Goal: Information Seeking & Learning: Learn about a topic

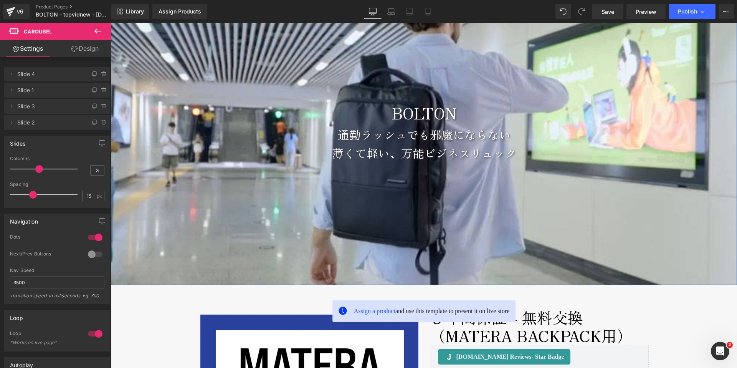
scroll to position [63, 0]
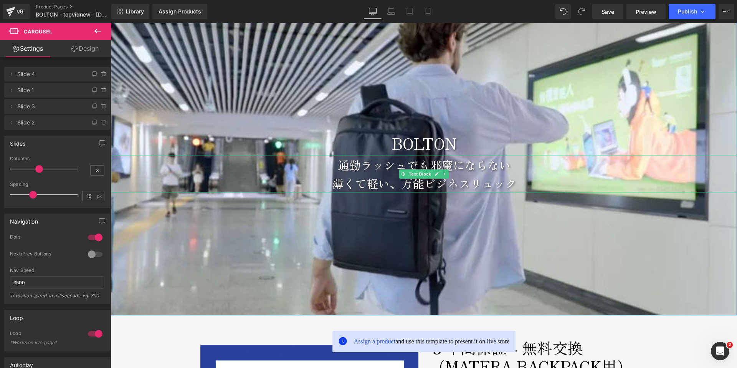
click at [326, 167] on p "通勤ラッシュでも邪魔にならない" at bounding box center [424, 164] width 626 height 18
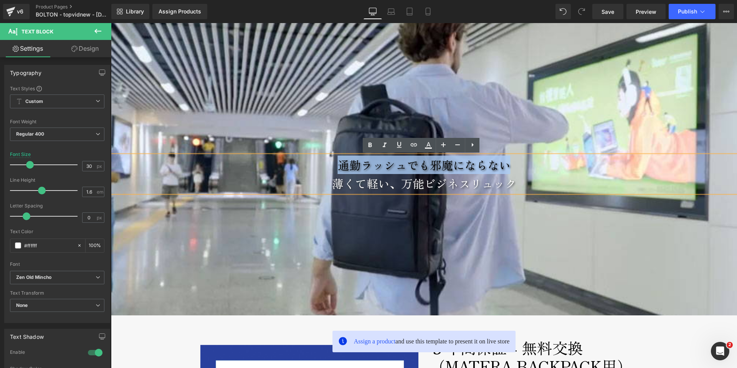
drag, startPoint x: 330, startPoint y: 165, endPoint x: 503, endPoint y: 162, distance: 173.4
click at [503, 162] on p "通勤ラッシュでも邪魔にならない" at bounding box center [424, 164] width 626 height 18
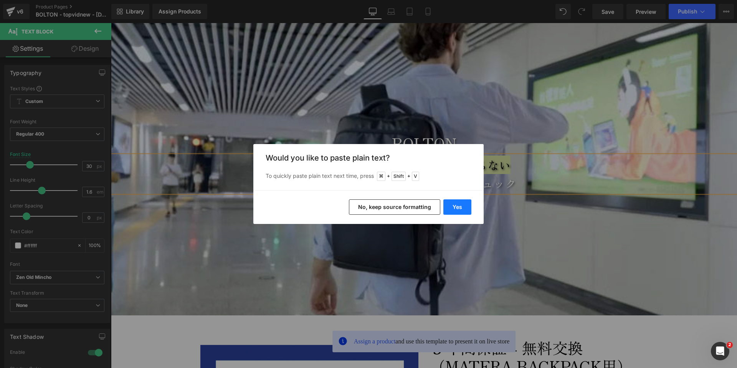
click at [460, 209] on button "Yes" at bounding box center [457, 206] width 28 height 15
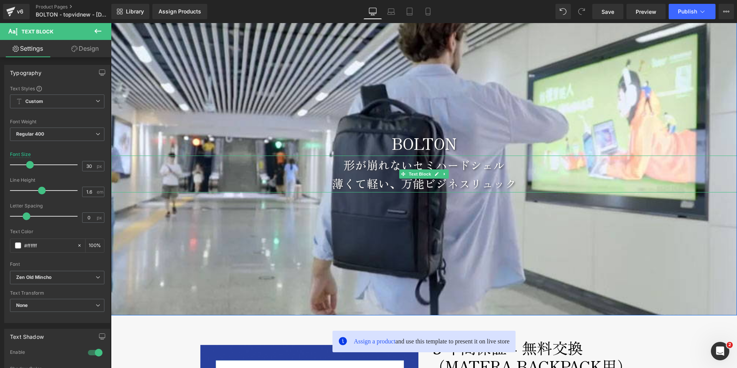
click at [511, 166] on p "形が崩れないセミハードシェル" at bounding box center [424, 164] width 626 height 18
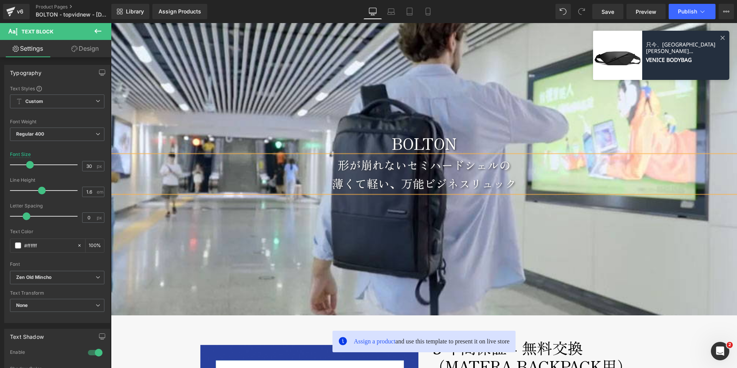
click at [401, 185] on p "薄くて軽い、万能ビジネスリュック" at bounding box center [424, 183] width 626 height 18
drag, startPoint x: 400, startPoint y: 184, endPoint x: 419, endPoint y: 184, distance: 19.6
click at [419, 184] on p "薄くて軽い、万能ビジネスリュック" at bounding box center [424, 183] width 626 height 18
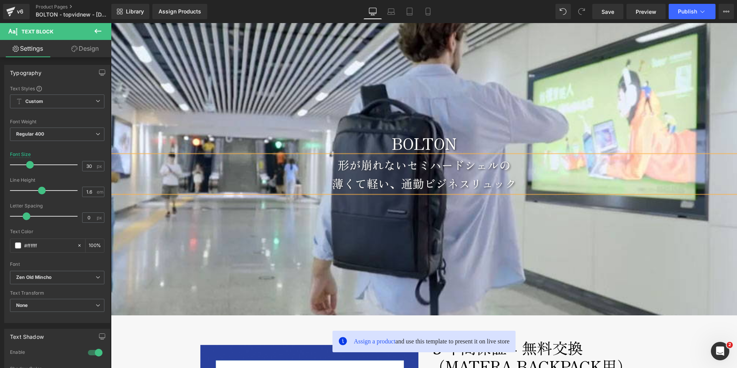
click at [522, 181] on p "薄くて軽い、通勤ビジネスリュック" at bounding box center [424, 183] width 626 height 18
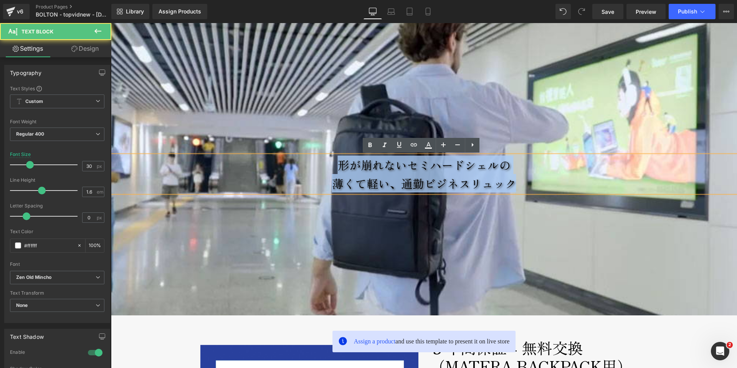
drag, startPoint x: 525, startPoint y: 182, endPoint x: 328, endPoint y: 165, distance: 198.4
click at [328, 165] on div "形が崩れないセミハードシェルの 薄くて軽い、通勤ビジネスリュック" at bounding box center [424, 173] width 626 height 37
copy div "形が崩れないセミハードシェルの 薄くて軽い、通勤ビジネスリュック"
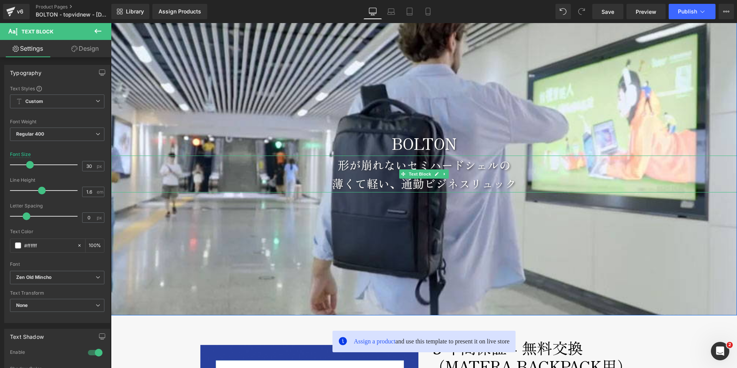
click at [337, 169] on p "形が崩れないセミハードシェルの" at bounding box center [424, 164] width 626 height 18
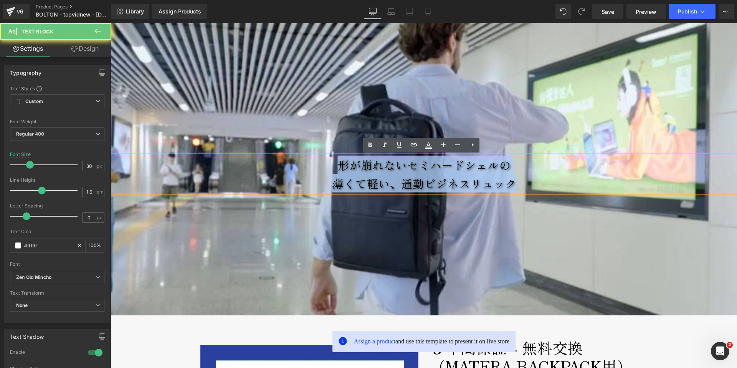
drag, startPoint x: 340, startPoint y: 168, endPoint x: 559, endPoint y: 178, distance: 218.9
click at [583, 179] on div "形が崩れないセミハードシェルの 薄くて軽い、通勤ビジネスリュック" at bounding box center [424, 173] width 626 height 37
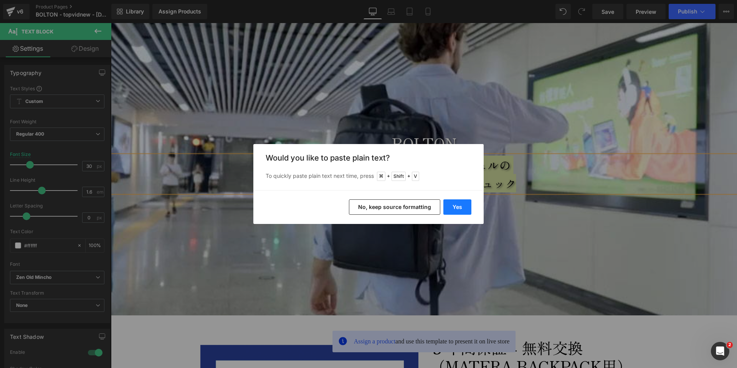
click at [458, 205] on button "Yes" at bounding box center [457, 206] width 28 height 15
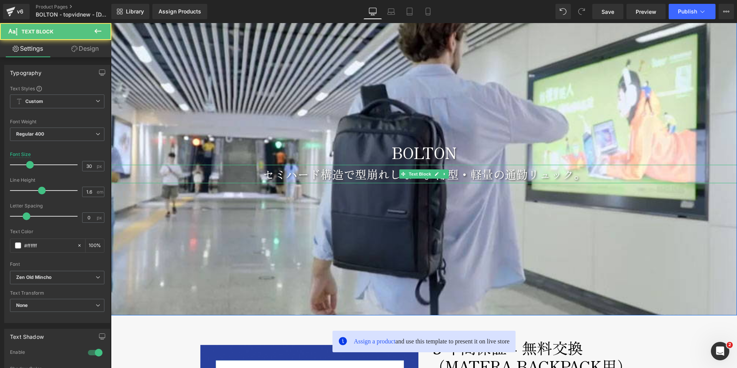
click at [330, 173] on p "セミハード構造で型崩れしない。薄型・軽量の通勤リュック。" at bounding box center [424, 174] width 626 height 18
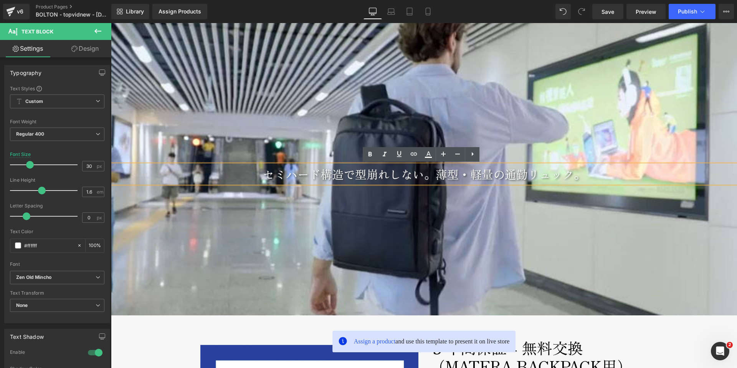
click at [434, 175] on p "セミハード構造で型崩れしない。薄型・軽量の通勤リュック。" at bounding box center [424, 174] width 626 height 18
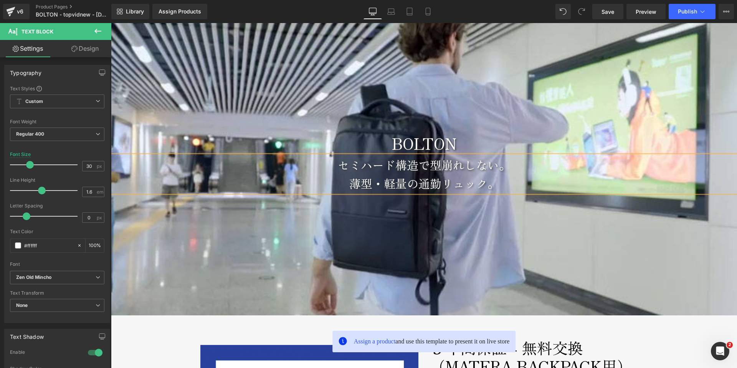
scroll to position [54, 0]
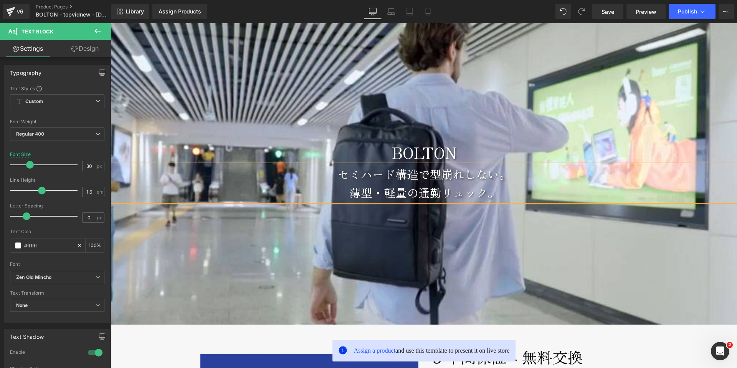
click at [427, 263] on div at bounding box center [424, 170] width 626 height 307
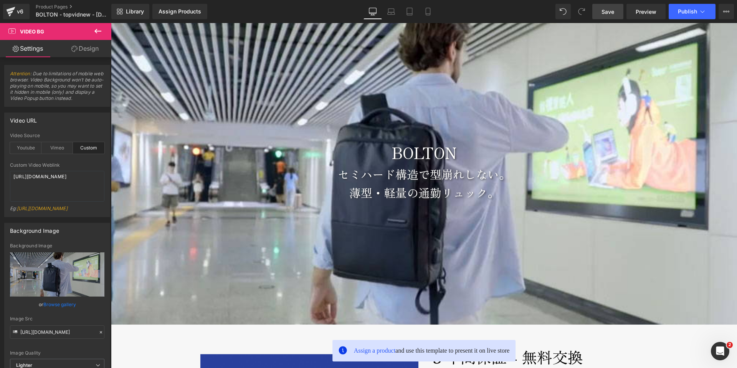
click at [599, 10] on link "Save" at bounding box center [607, 11] width 31 height 15
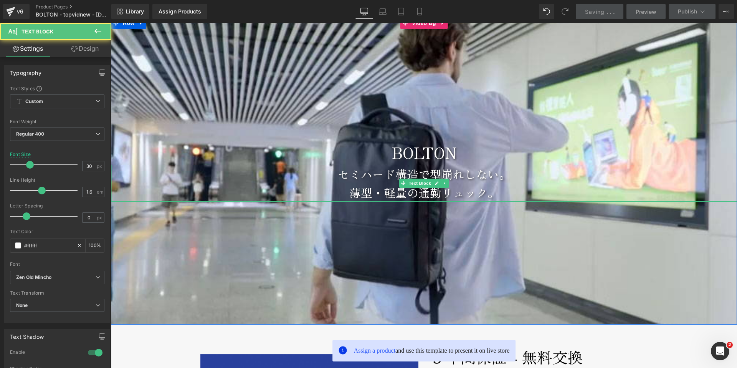
click at [316, 175] on p "セミハード構造で型崩れしない。" at bounding box center [424, 174] width 626 height 18
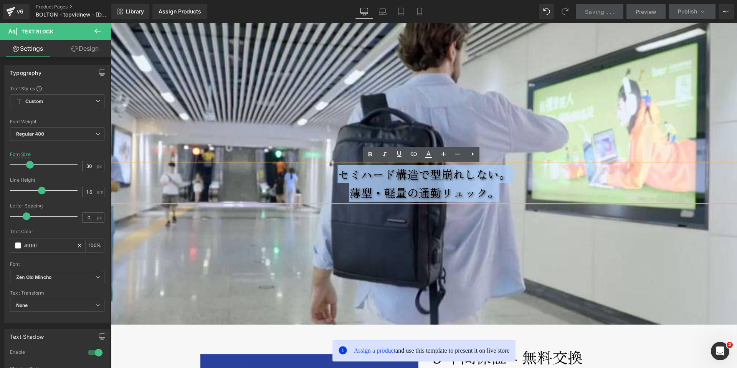
drag, startPoint x: 316, startPoint y: 175, endPoint x: 500, endPoint y: 193, distance: 184.2
click at [500, 193] on div "セミハード構造で型崩れしない。 薄型・軽量の通勤リュック。" at bounding box center [424, 183] width 626 height 37
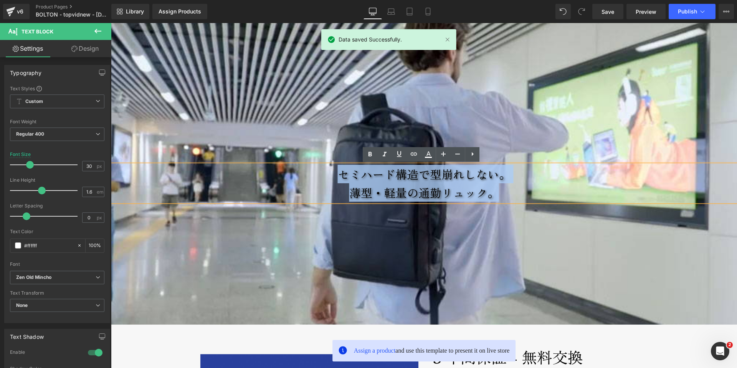
copy div "セミハード構造で型崩れしない。 薄型・軽量の通勤リュック。"
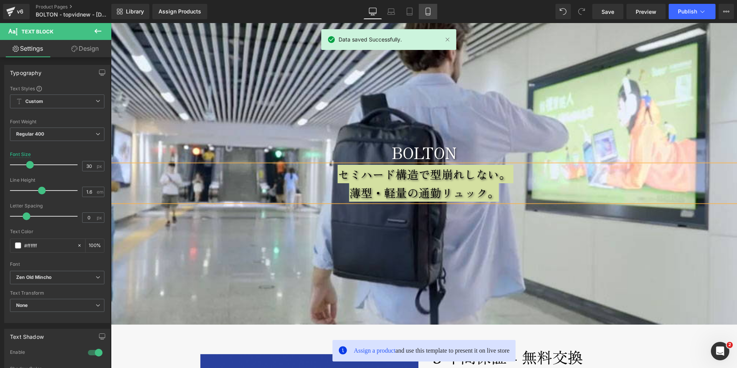
click at [424, 11] on link "Mobile" at bounding box center [428, 11] width 18 height 15
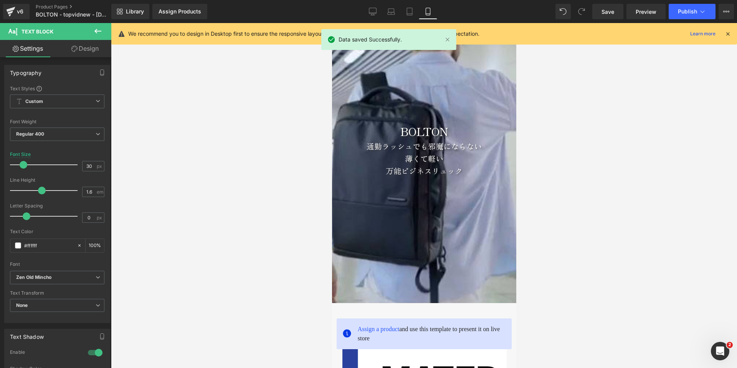
type input "20"
type input "100"
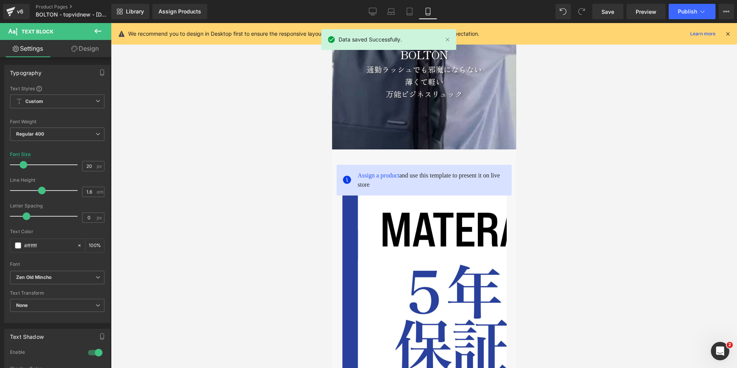
scroll to position [0, 0]
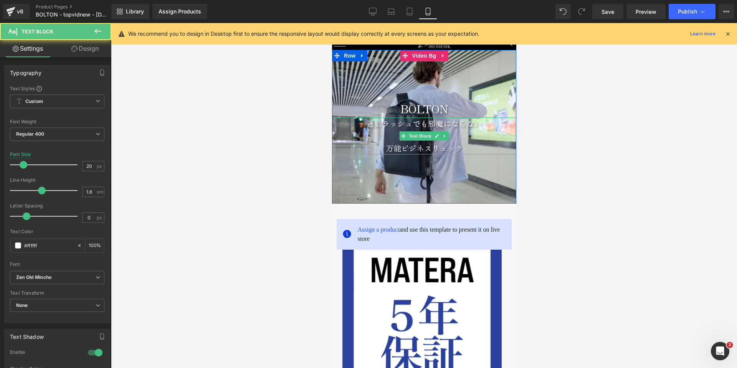
click at [360, 123] on p "通勤ラッシュでも邪魔にならない" at bounding box center [424, 123] width 184 height 12
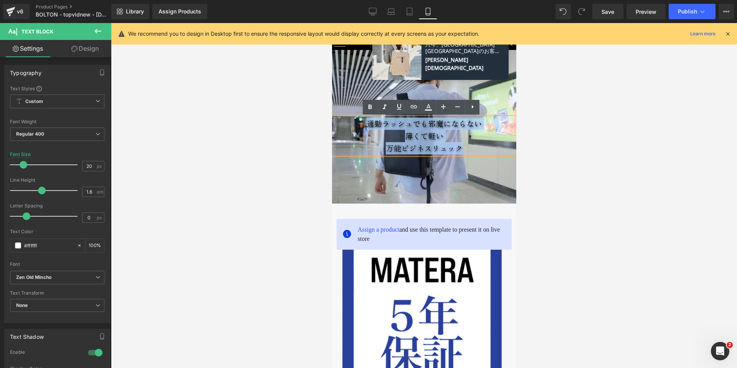
drag, startPoint x: 360, startPoint y: 125, endPoint x: 478, endPoint y: 147, distance: 120.2
click at [478, 147] on div "通勤ラッシュでも邪魔にならない 薄くて軽い 万能ビジネスリュック" at bounding box center [424, 135] width 184 height 37
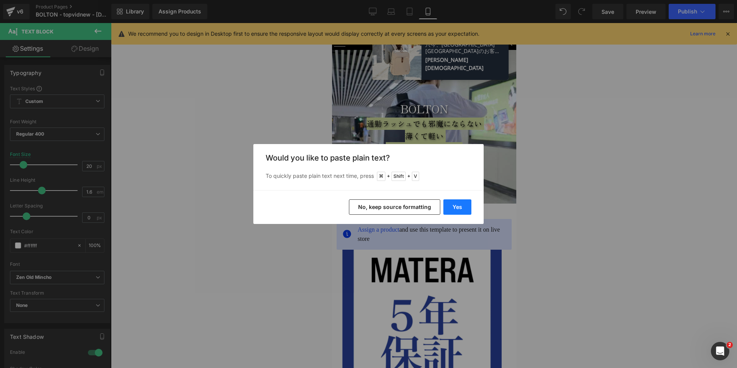
click at [457, 208] on button "Yes" at bounding box center [457, 206] width 28 height 15
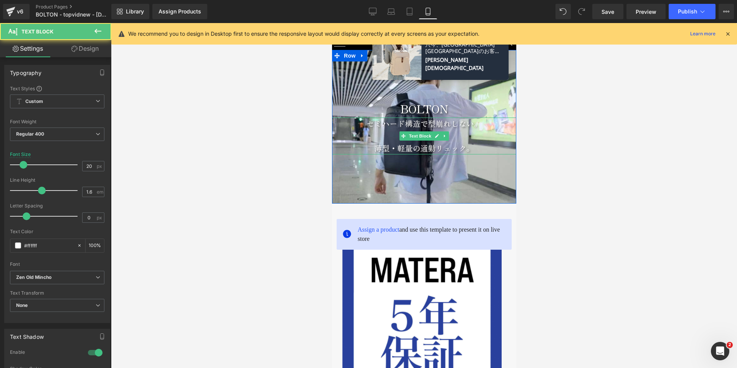
click at [375, 138] on p at bounding box center [424, 136] width 184 height 12
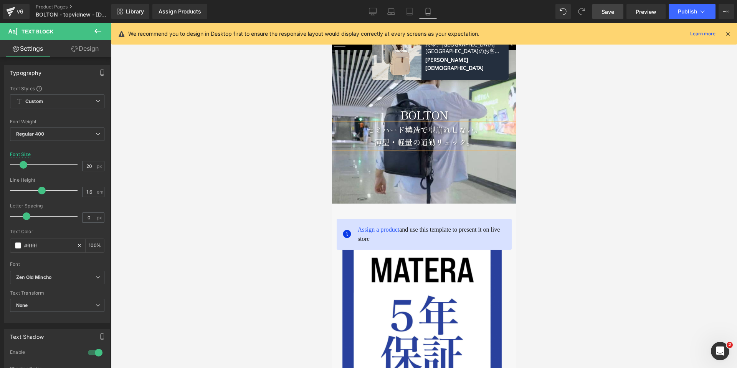
click at [606, 9] on span "Save" at bounding box center [607, 12] width 13 height 8
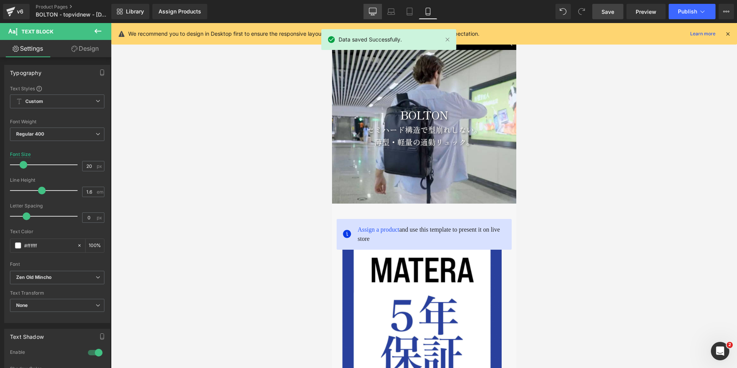
click at [364, 11] on link "Desktop" at bounding box center [372, 11] width 18 height 15
type input "30"
type input "100"
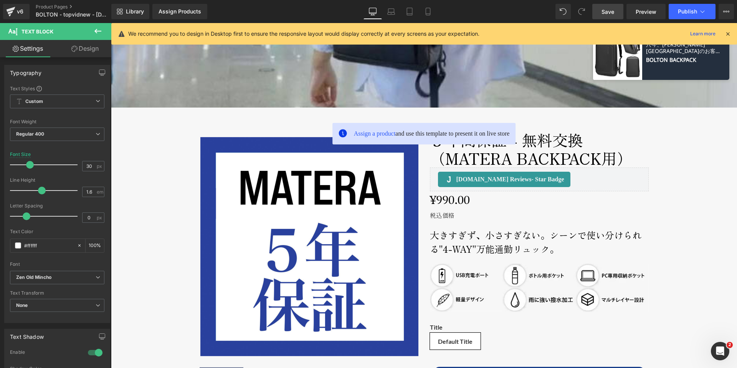
scroll to position [273, 0]
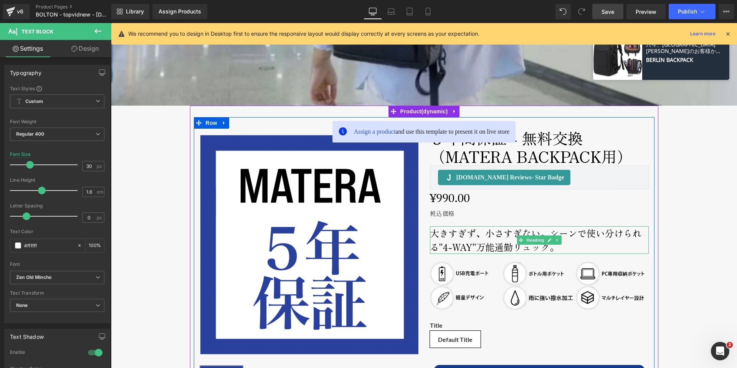
click at [450, 233] on h2 "大きすぎず、小さすぎない。シーンで使い分けられる"4-WAY"万能通勤リュック。" at bounding box center [539, 240] width 219 height 28
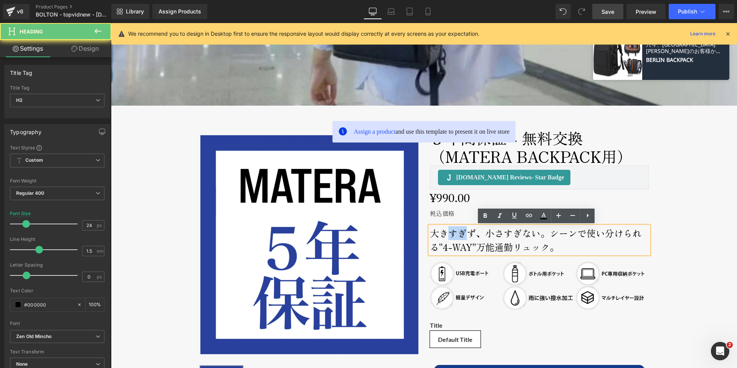
click at [450, 233] on h2 "大きすぎず、小さすぎない。シーンで使い分けられる"4-WAY"万能通勤リュック。" at bounding box center [539, 240] width 219 height 28
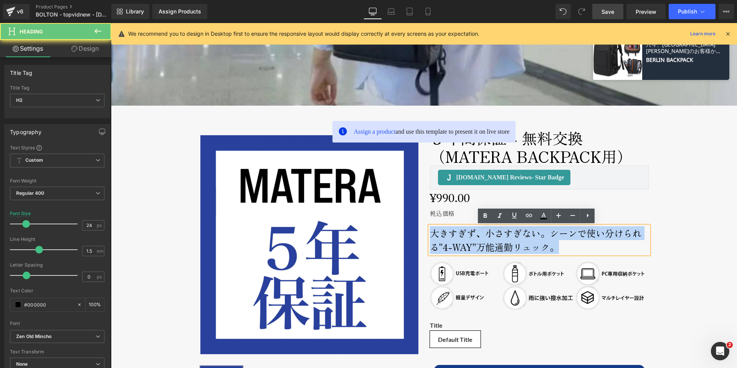
click at [450, 233] on h2 "大きすぎず、小さすぎない。シーンで使い分けられる"4-WAY"万能通勤リュック。" at bounding box center [539, 240] width 219 height 28
paste div
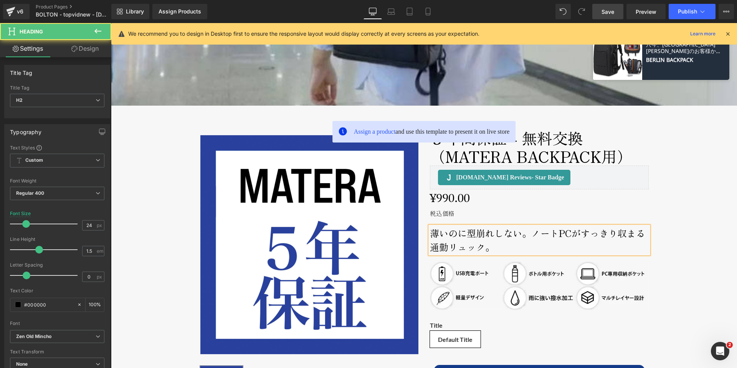
click at [527, 233] on h2 "薄いのに型崩れしない。ノートPCがすっきり収まる通勤リュック。" at bounding box center [539, 240] width 219 height 28
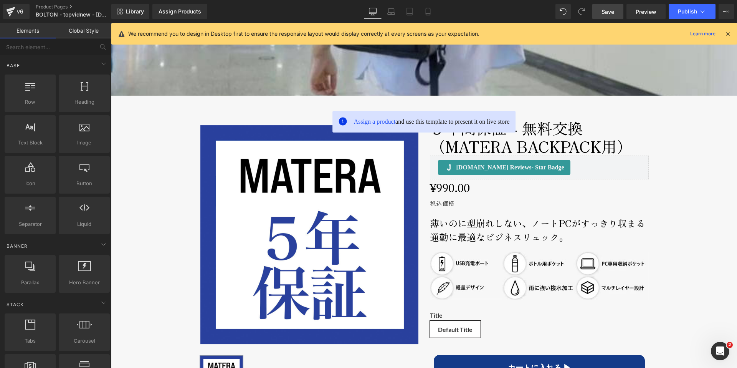
scroll to position [325, 0]
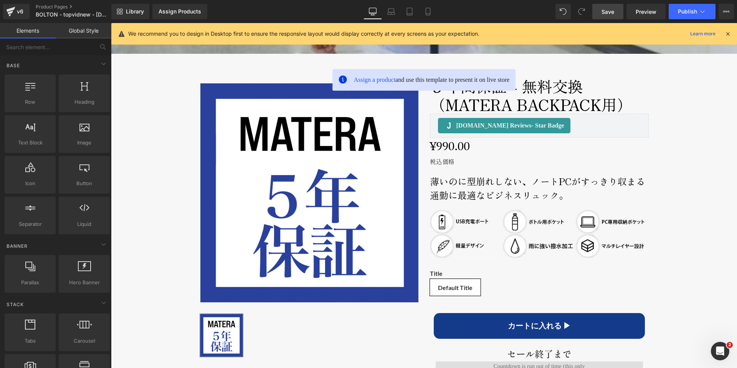
drag, startPoint x: 612, startPoint y: 13, endPoint x: 624, endPoint y: 181, distance: 168.5
click at [612, 13] on span "Save" at bounding box center [607, 12] width 13 height 8
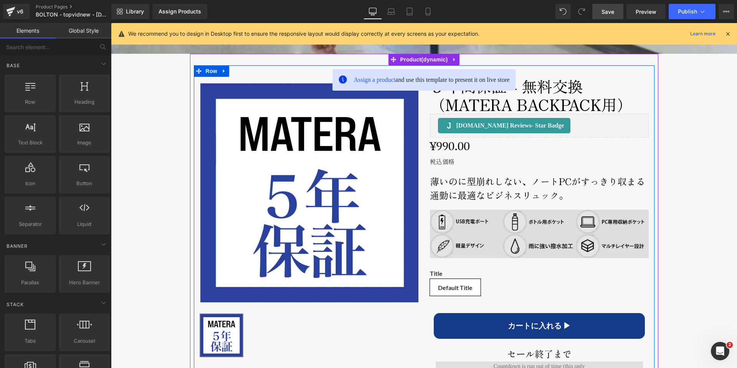
click at [466, 220] on img at bounding box center [539, 233] width 219 height 49
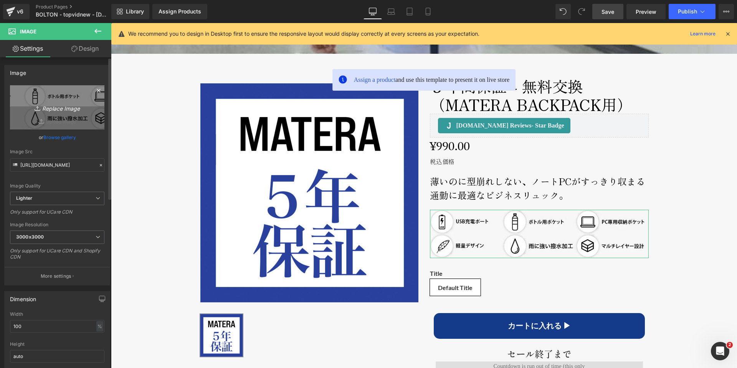
click at [56, 107] on icon "Replace Image" at bounding box center [56, 107] width 61 height 10
type input "C:\fakepath\bolton-features.jpg"
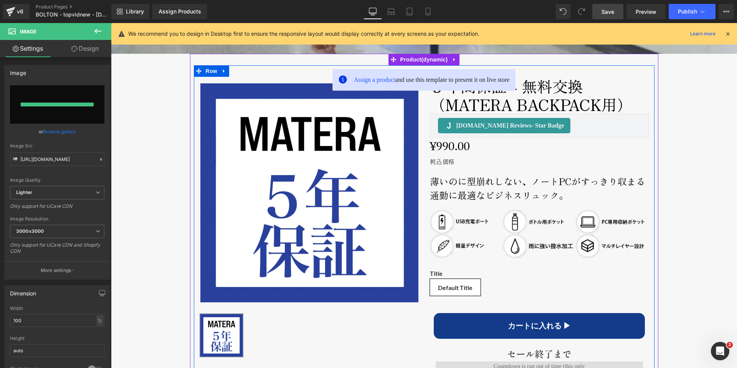
type input "[URL][DOMAIN_NAME]"
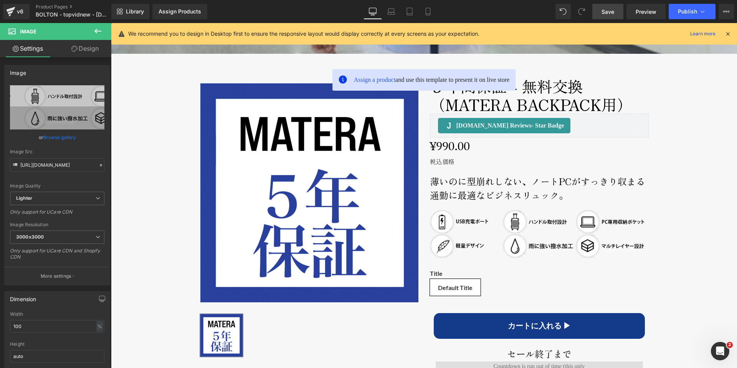
drag, startPoint x: 612, startPoint y: 10, endPoint x: 335, endPoint y: 122, distance: 299.0
click at [612, 10] on span "Save" at bounding box center [607, 12] width 13 height 8
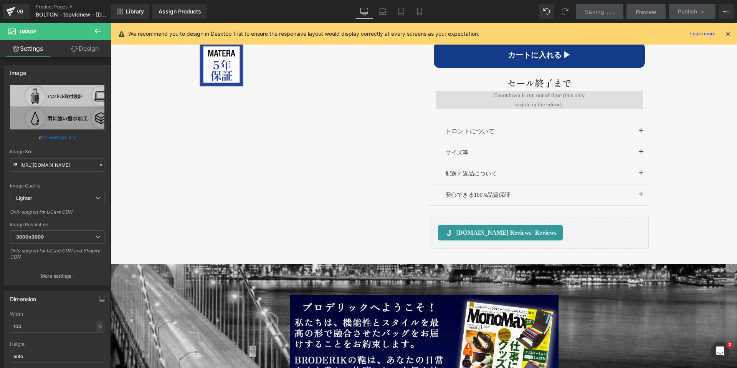
scroll to position [597, 0]
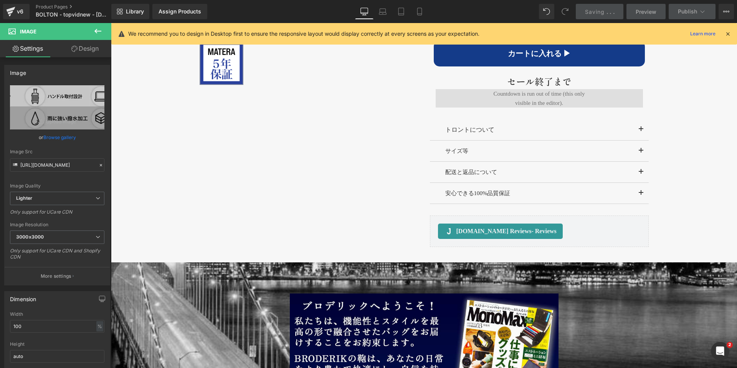
click at [474, 125] on div "トロントについて Text Block" at bounding box center [539, 130] width 219 height 22
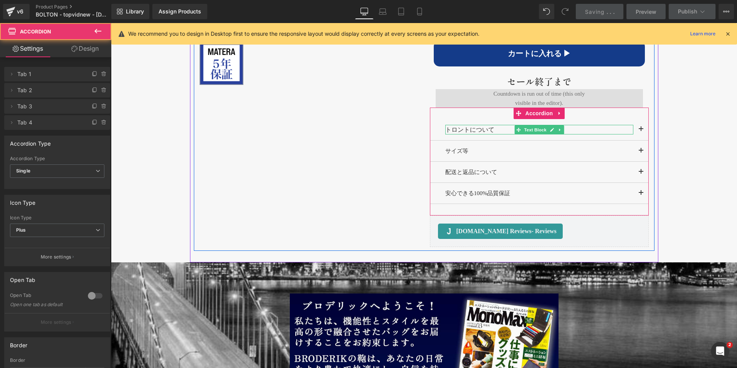
click at [468, 131] on p "トロントについて" at bounding box center [539, 130] width 188 height 10
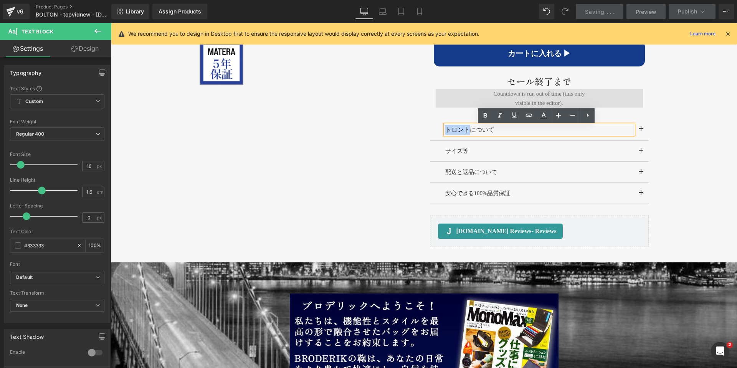
drag, startPoint x: 465, startPoint y: 129, endPoint x: 445, endPoint y: 130, distance: 20.3
click at [445, 130] on p "トロントについて" at bounding box center [539, 130] width 188 height 10
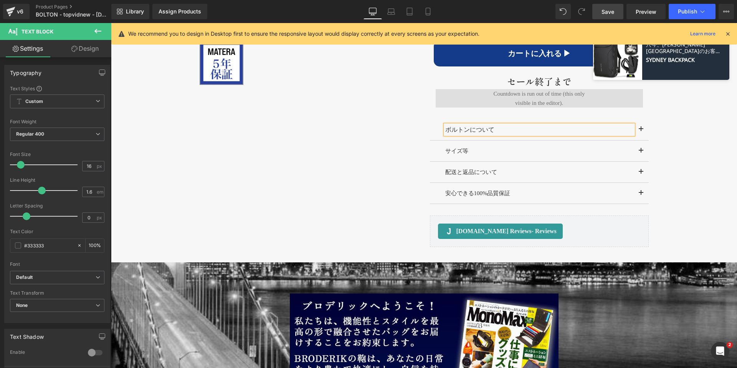
click at [370, 154] on div "‹ › (P) Image List ‹ › (P) Image List (P) Title [DOMAIN_NAME] Reviews" at bounding box center [424, 21] width 460 height 457
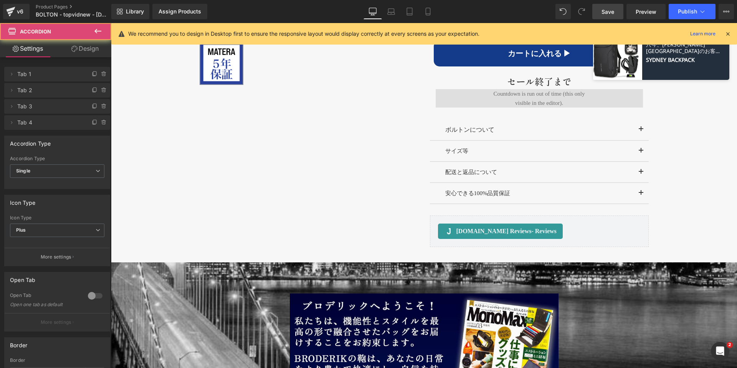
click at [636, 153] on button "button" at bounding box center [640, 150] width 15 height 21
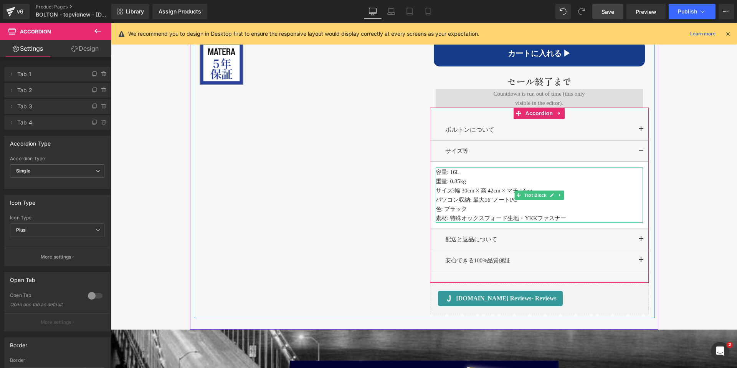
click at [442, 169] on div at bounding box center [538, 168] width 207 height 2
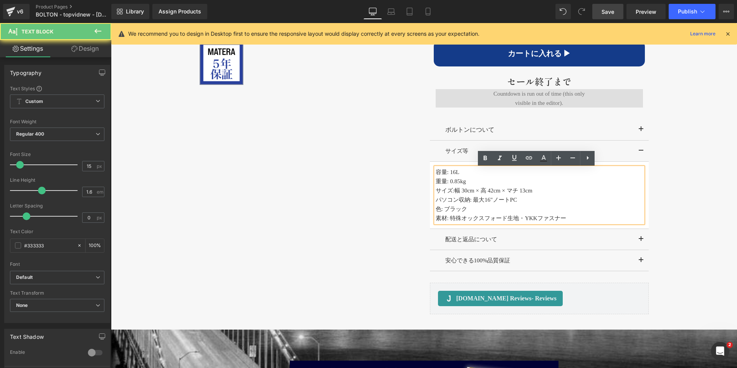
click at [447, 173] on p "容量: 16 L" at bounding box center [538, 171] width 207 height 9
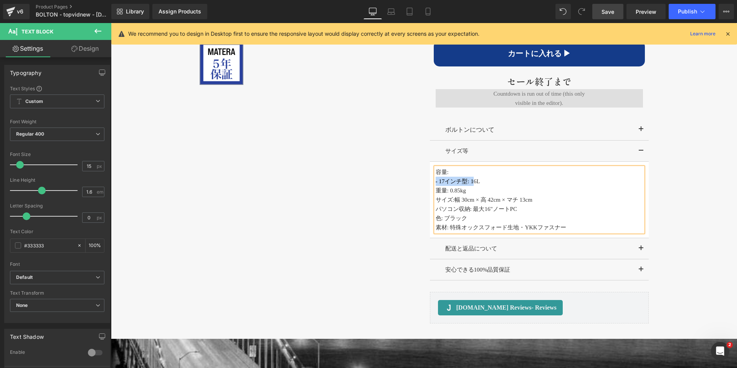
copy p "- 17インチ型:"
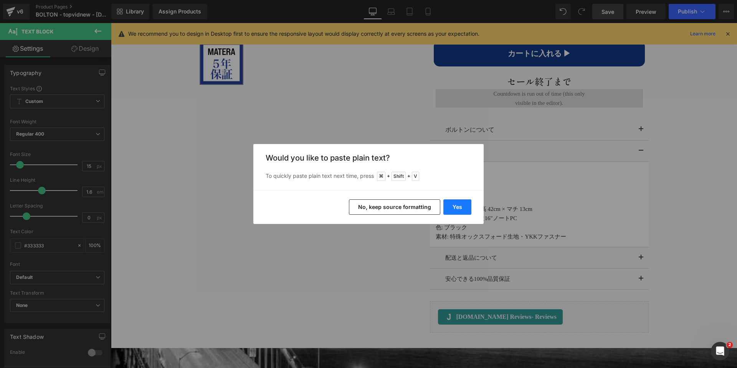
click at [465, 209] on button "Yes" at bounding box center [457, 206] width 28 height 15
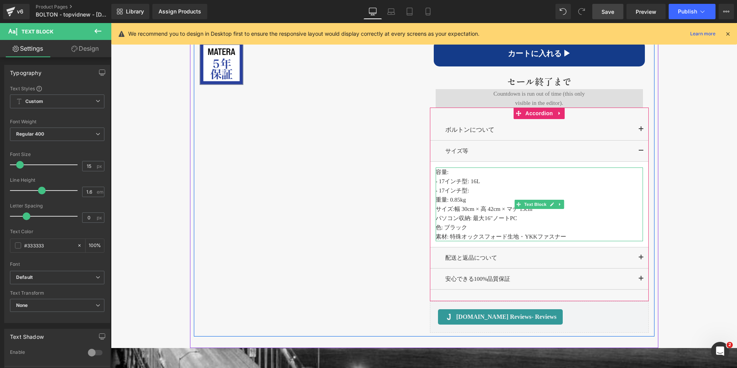
click at [443, 180] on p "- 17インチ型: 16 L" at bounding box center [538, 180] width 207 height 9
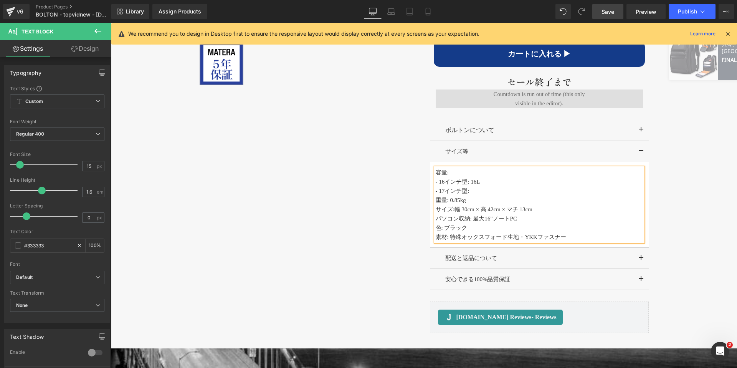
scroll to position [599, 0]
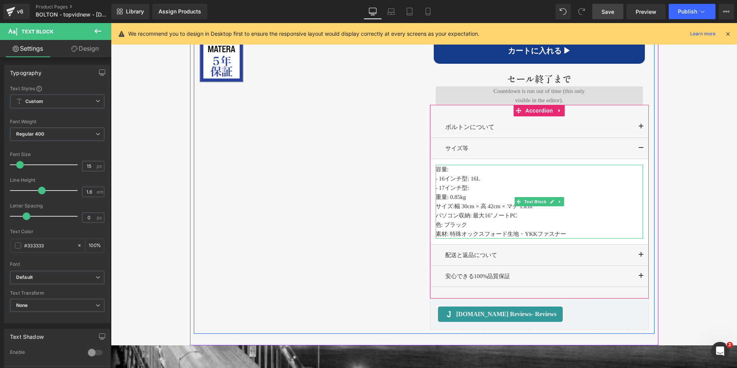
click at [477, 180] on span "L" at bounding box center [477, 178] width 3 height 6
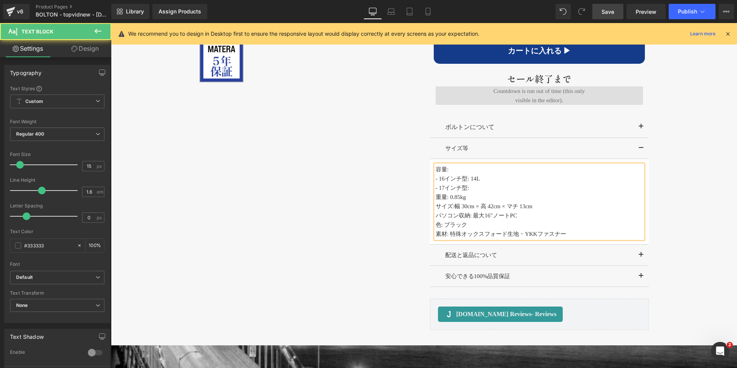
click at [471, 189] on p "- 17インチ型:" at bounding box center [538, 187] width 207 height 9
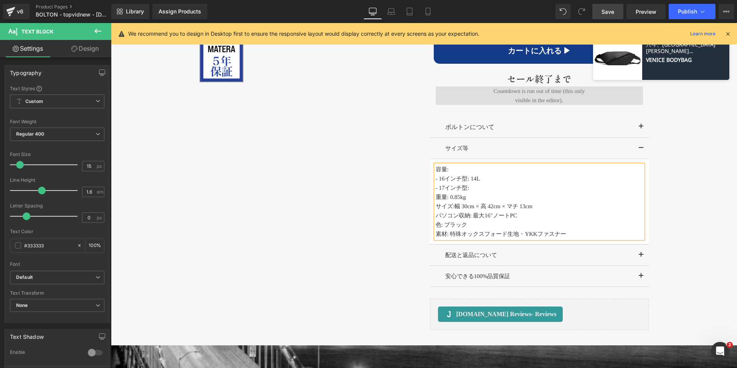
click at [444, 188] on p "- 17インチ型:" at bounding box center [538, 187] width 207 height 9
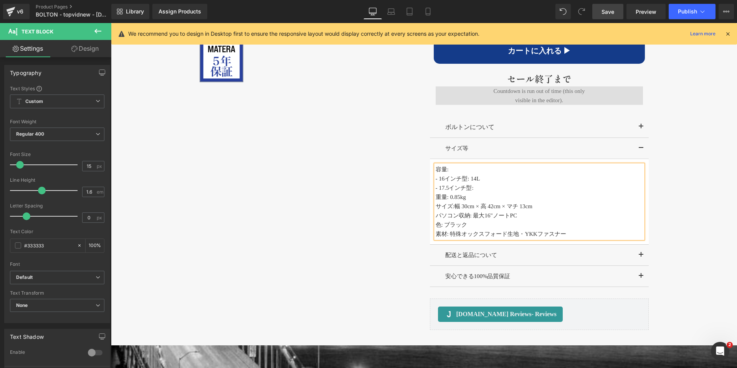
click at [488, 190] on p "- 17.5インチ型:" at bounding box center [538, 187] width 207 height 9
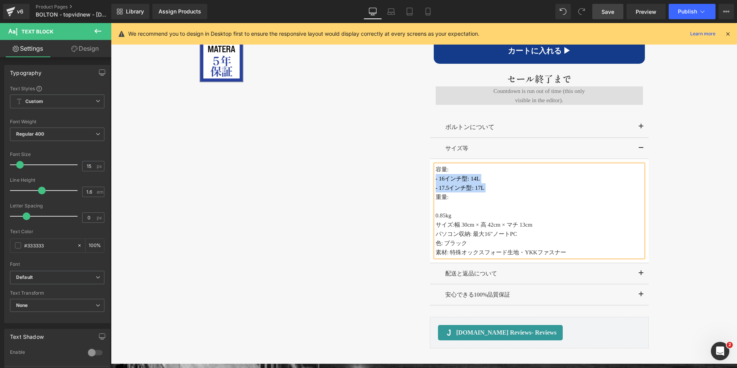
copy div "- 16インチ型: 14 L - 17.5インチ型: 17L"
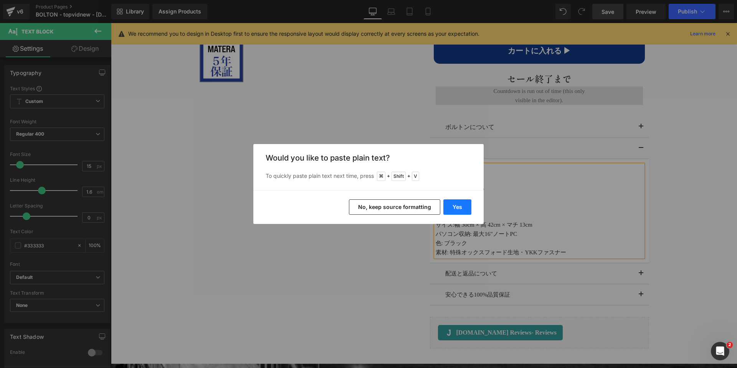
click at [458, 203] on button "Yes" at bounding box center [457, 206] width 28 height 15
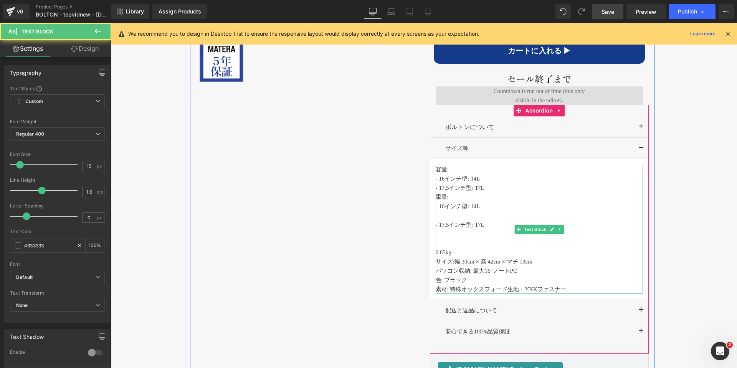
click at [458, 218] on p at bounding box center [538, 215] width 207 height 9
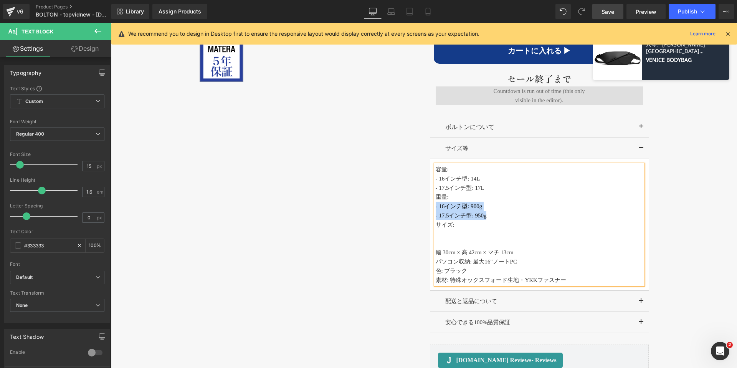
copy div "- 16インチ型: 900g - 17.5インチ型: 950g"
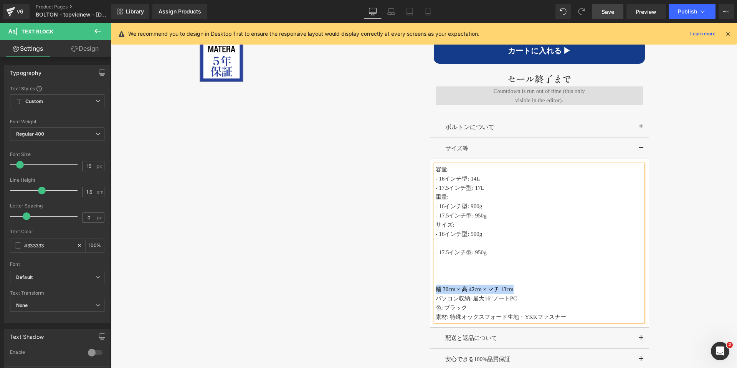
copy span "幅 30cm × 高 42cm × マチ 13cm"
click at [482, 245] on p at bounding box center [538, 242] width 207 height 9
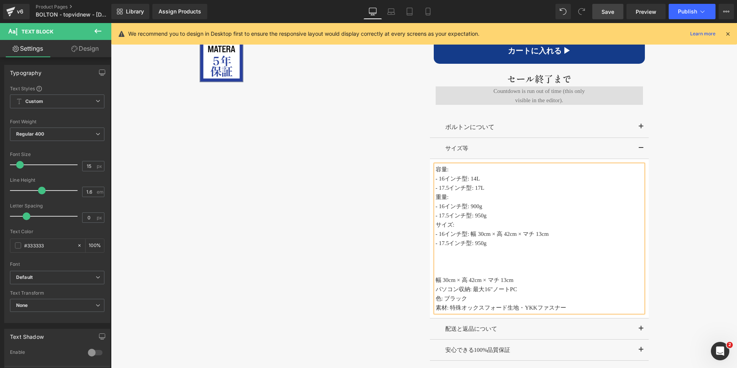
click at [468, 205] on p "- 16インチ型: 900g" at bounding box center [538, 205] width 207 height 9
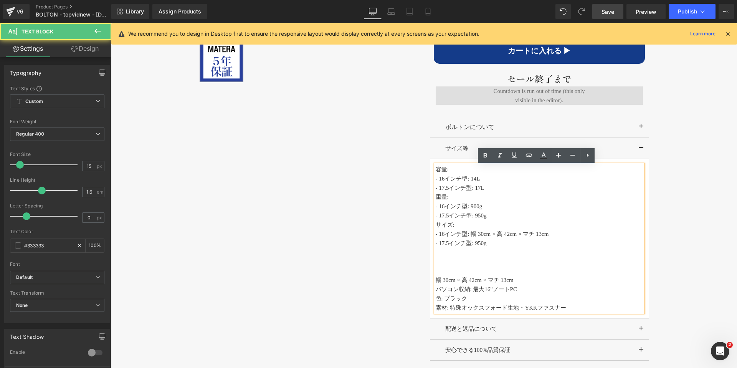
click at [463, 228] on p "サイズ:" at bounding box center [538, 224] width 207 height 9
click at [473, 235] on span "- 16インチ型: 幅 30cm × 高 42cm × マチ 13cm" at bounding box center [491, 234] width 113 height 6
click at [490, 234] on span "- 16インチ型: 幅 30cm × 高 42cm × マチ 13cm" at bounding box center [491, 234] width 113 height 6
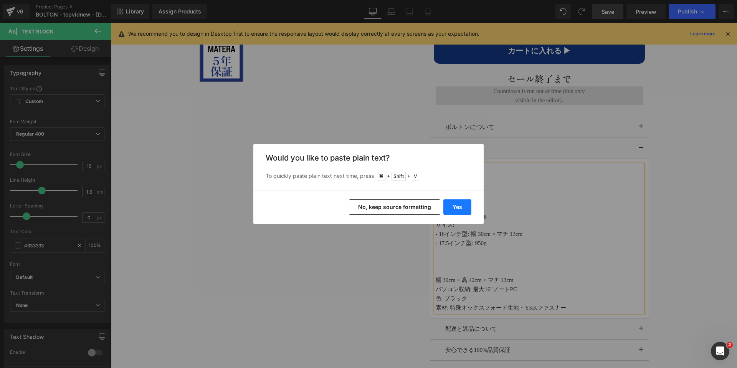
click at [457, 204] on button "Yes" at bounding box center [457, 206] width 28 height 15
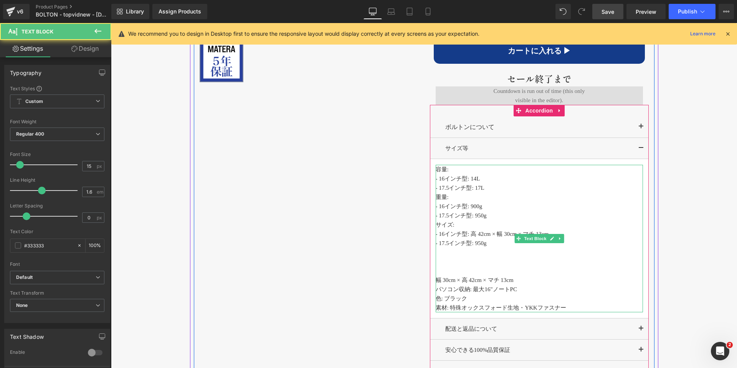
click at [490, 234] on span "- 16インチ型: 高 42cm × 幅 30cm × マチ 13cm" at bounding box center [491, 234] width 113 height 6
click at [499, 244] on p "- 17.5インチ型: 950g" at bounding box center [538, 242] width 207 height 9
drag, startPoint x: 471, startPoint y: 234, endPoint x: 560, endPoint y: 233, distance: 89.4
click at [554, 233] on span "- 16インチ型: 高さ 42cm × 幅 30cm × マチ 12cm" at bounding box center [494, 234] width 119 height 6
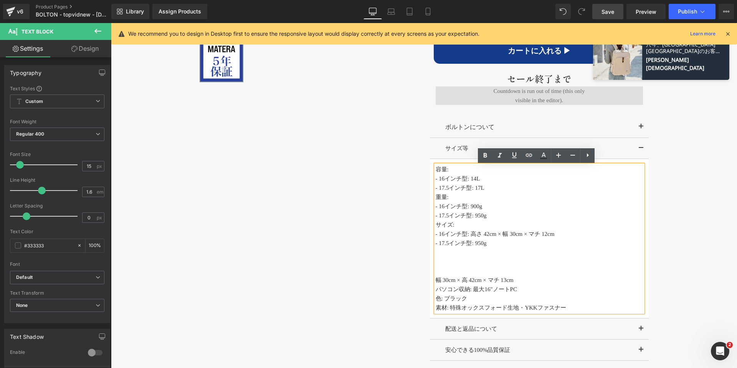
copy span "高さ 42cm × 幅 30cm × マチ 12cm"
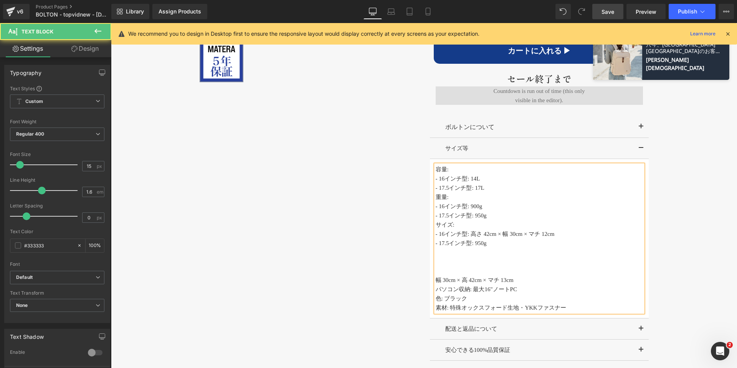
drag, startPoint x: 475, startPoint y: 243, endPoint x: 487, endPoint y: 243, distance: 11.9
click at [487, 243] on span "- 17.5インチ型: 950g" at bounding box center [460, 243] width 51 height 6
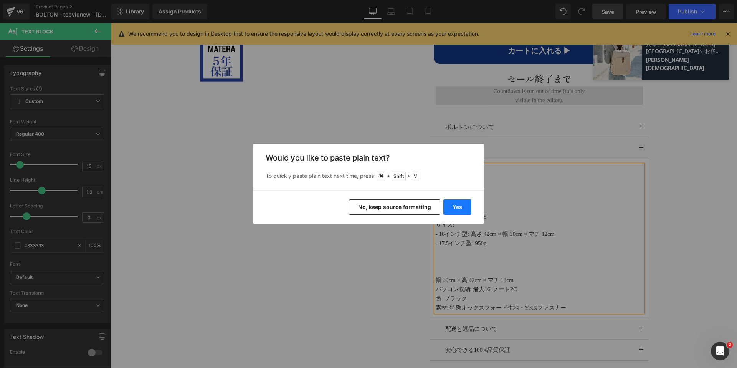
click at [459, 206] on button "Yes" at bounding box center [457, 206] width 28 height 15
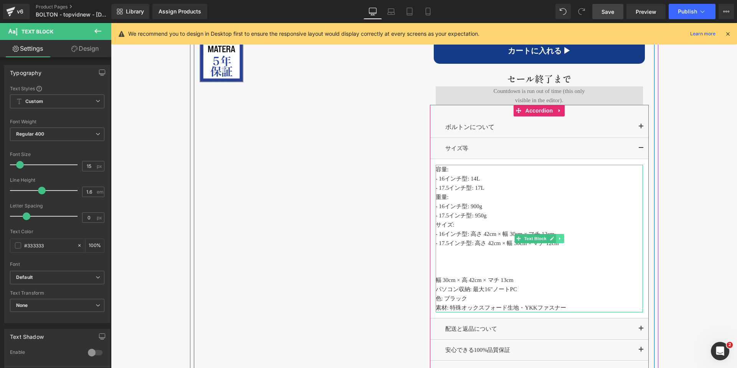
click at [556, 235] on link at bounding box center [560, 238] width 8 height 9
click at [553, 232] on span "- 16インチ型: 高さ 42cm × 幅 30cm × マチ 12cm" at bounding box center [494, 234] width 119 height 6
click at [558, 251] on p at bounding box center [538, 251] width 207 height 9
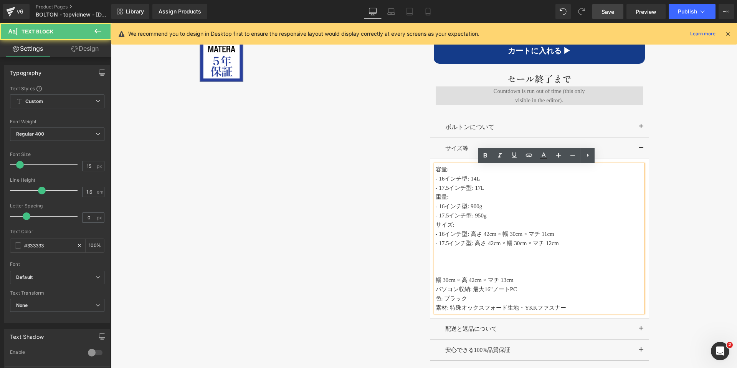
click at [559, 246] on span "- 17.5インチ型: 高さ 42cm × 幅 30cm × マチ 12cm" at bounding box center [496, 243] width 123 height 6
click at [494, 242] on span "- 17.5インチ型: 高さ 42cm × 幅 30cm × マチ 12cm" at bounding box center [496, 243] width 123 height 6
click at [480, 189] on p "- 17.5インチ型: 17L" at bounding box center [538, 187] width 207 height 9
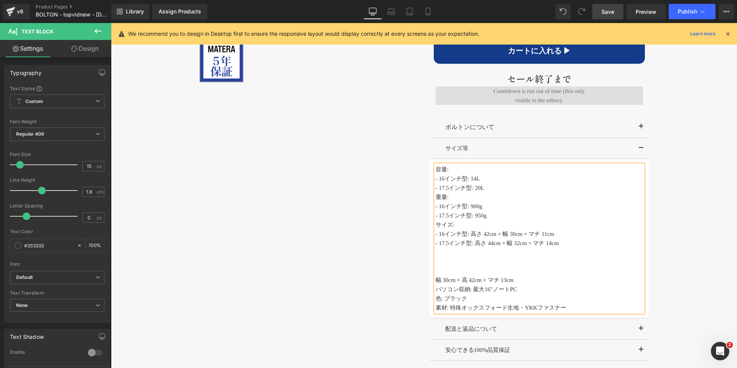
click at [554, 234] on span "- 16インチ型: 高さ 42cm × 幅 30cm × マチ 11cm" at bounding box center [494, 234] width 119 height 6
click at [477, 178] on span "L" at bounding box center [477, 178] width 3 height 6
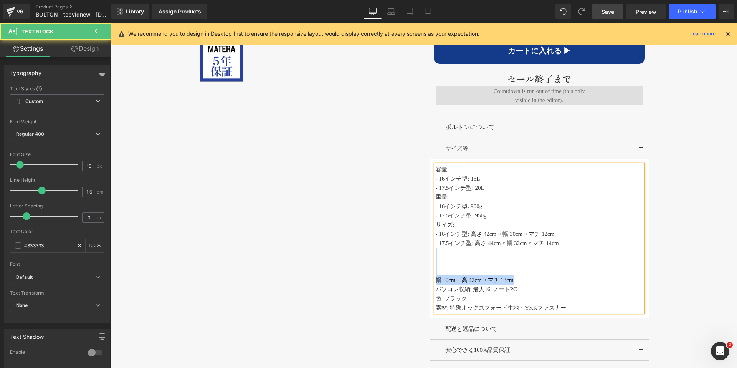
drag, startPoint x: 532, startPoint y: 283, endPoint x: 446, endPoint y: 254, distance: 90.6
click at [446, 254] on div "容量: - 16インチ型: 15 L - 17.5インチ型: 20L 重量: - 16インチ型: 900g - 17.5インチ型: 950g サイズ: - 1…" at bounding box center [538, 238] width 207 height 147
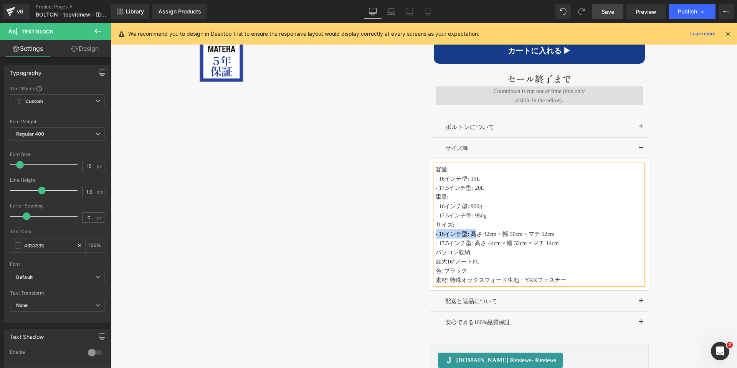
copy span "- 16インチ型:"
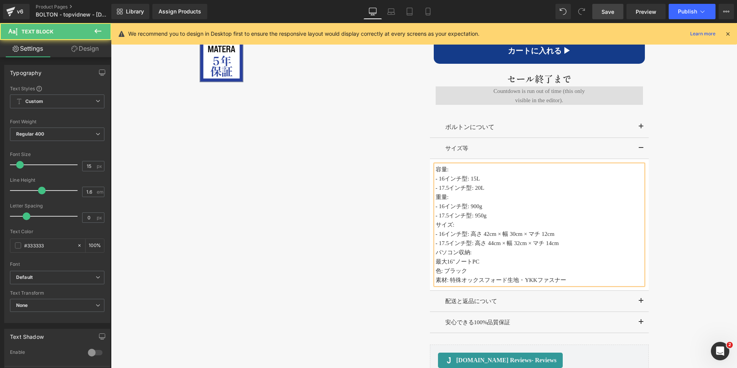
click at [435, 262] on span "最大16"ノートPC" at bounding box center [457, 261] width 44 height 6
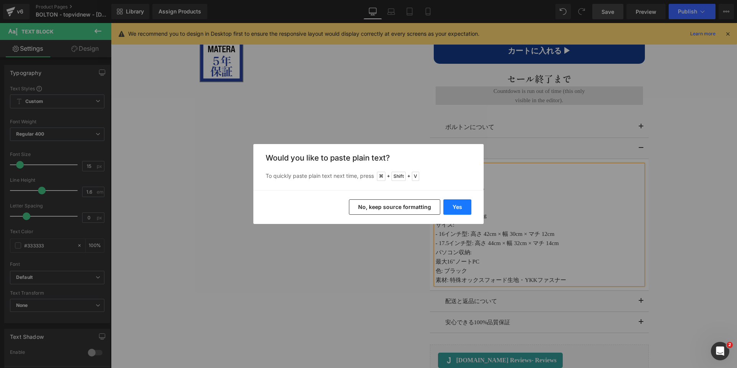
click at [454, 206] on button "Yes" at bounding box center [457, 206] width 28 height 15
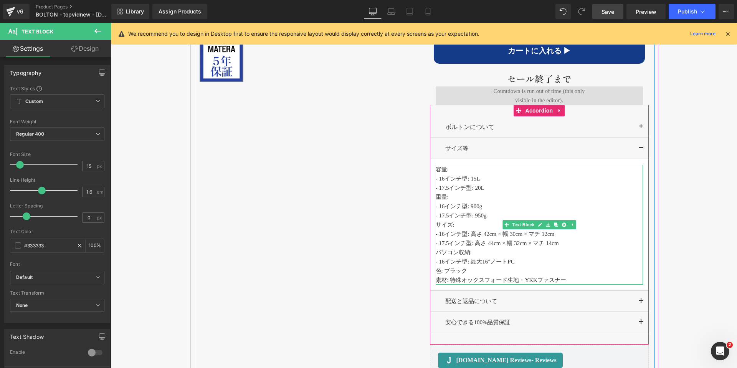
click at [449, 216] on p "- 17.5インチ型: 950g" at bounding box center [538, 215] width 207 height 9
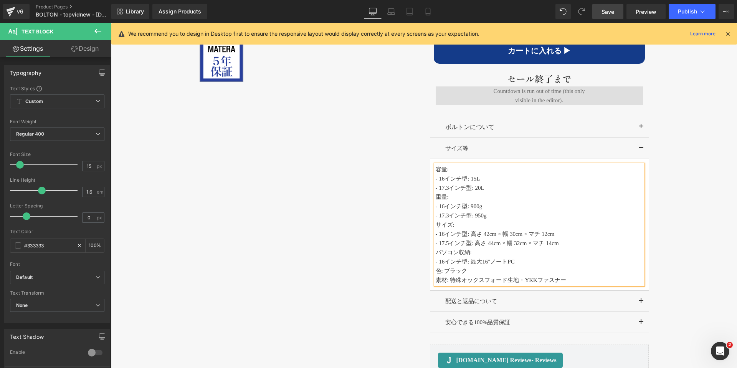
click at [448, 244] on span "- 17.5インチ型: 高さ 44cm × 幅 32cm × マチ 14cm" at bounding box center [496, 243] width 123 height 6
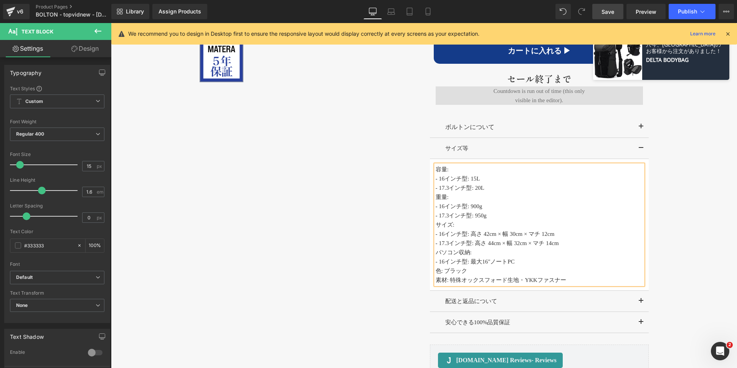
click at [527, 264] on p "- 16インチ型: 最大16"ノートPC" at bounding box center [538, 261] width 207 height 9
drag, startPoint x: 527, startPoint y: 264, endPoint x: 438, endPoint y: 263, distance: 89.4
click at [435, 261] on p "- 16インチ型: 最大16"ノートPC" at bounding box center [538, 261] width 207 height 9
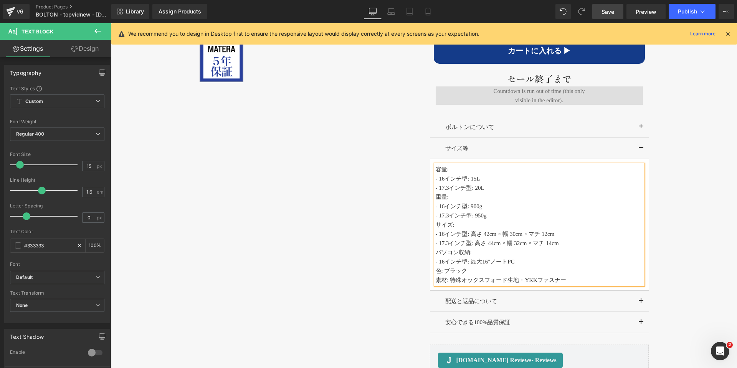
copy span "- 16インチ型: 最大16"ノートPC"
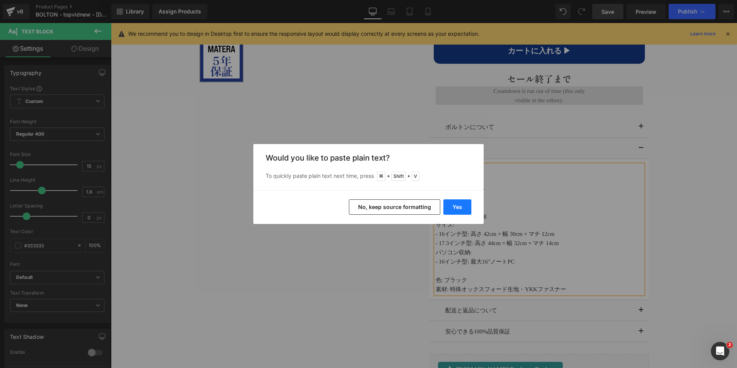
click at [462, 206] on button "Yes" at bounding box center [457, 206] width 28 height 15
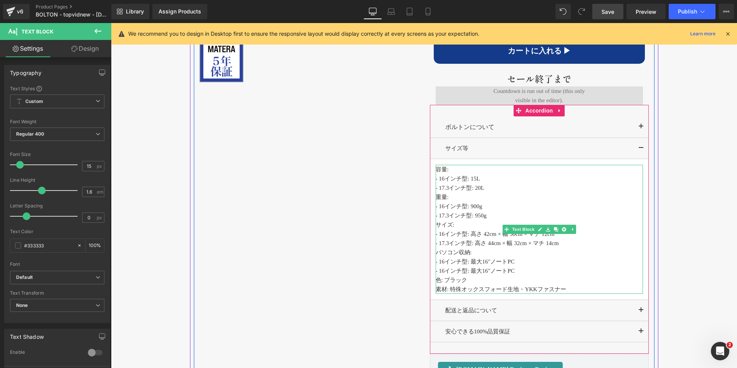
click at [445, 270] on p "- 16インチ型: 最大16"ノートPC" at bounding box center [538, 270] width 207 height 9
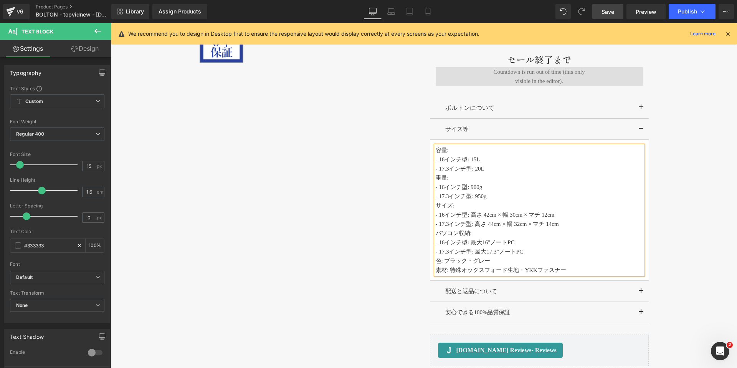
scroll to position [619, 0]
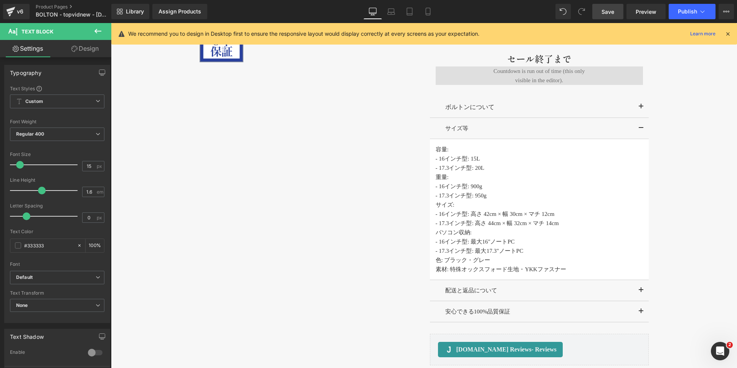
click at [608, 10] on span "Save" at bounding box center [607, 12] width 13 height 8
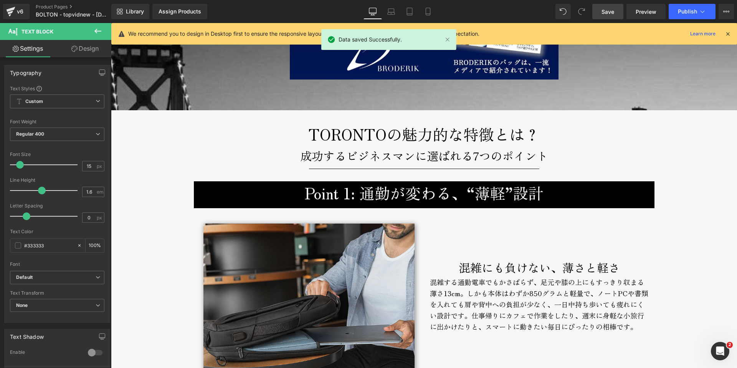
scroll to position [1115, 0]
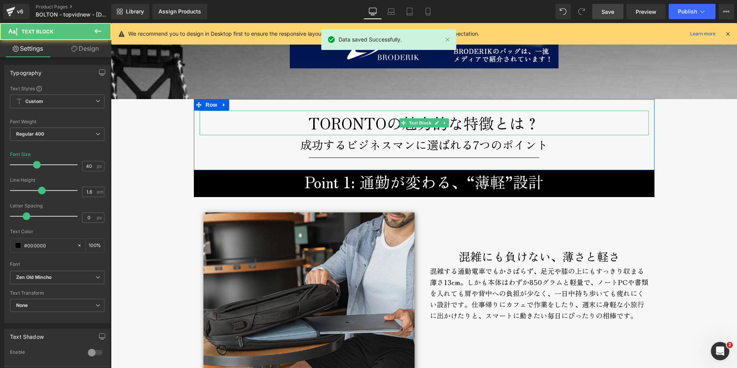
click at [342, 123] on p "TORONTOの魅力的な特徴とは？" at bounding box center [424, 123] width 449 height 25
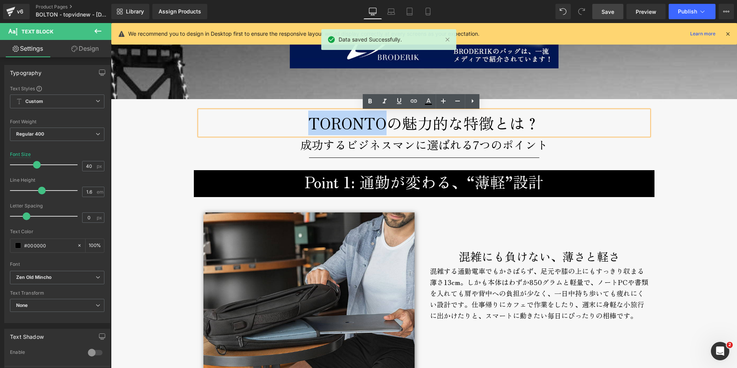
drag, startPoint x: 300, startPoint y: 124, endPoint x: 378, endPoint y: 124, distance: 77.5
click at [378, 124] on p "TORONTOの魅力的な特徴とは？" at bounding box center [424, 123] width 449 height 25
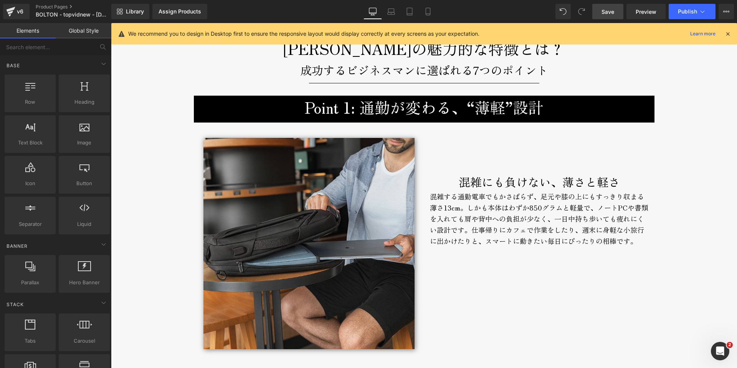
scroll to position [1202, 0]
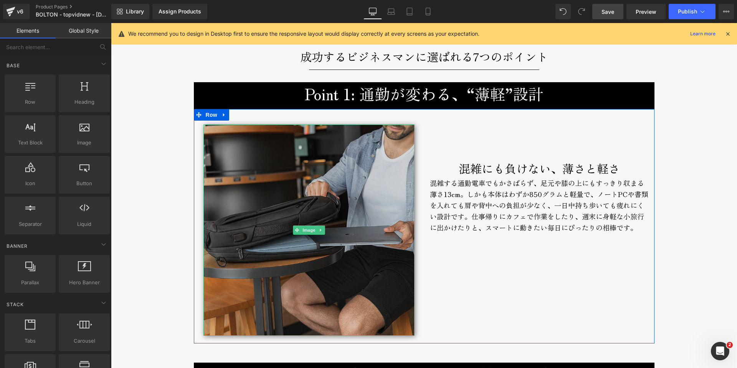
click at [345, 172] on img at bounding box center [308, 229] width 211 height 211
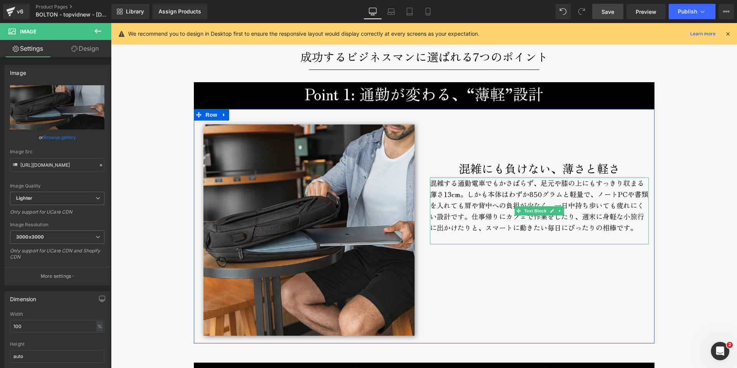
click at [536, 185] on div "混雑する通勤電車でもかさばらず、足元や膝の上にもすっきり収まる薄さ13cm。しかも本体はわずか850グラムと軽量で、ノートPCや書類を入れても肩や背中への負担…" at bounding box center [539, 210] width 219 height 67
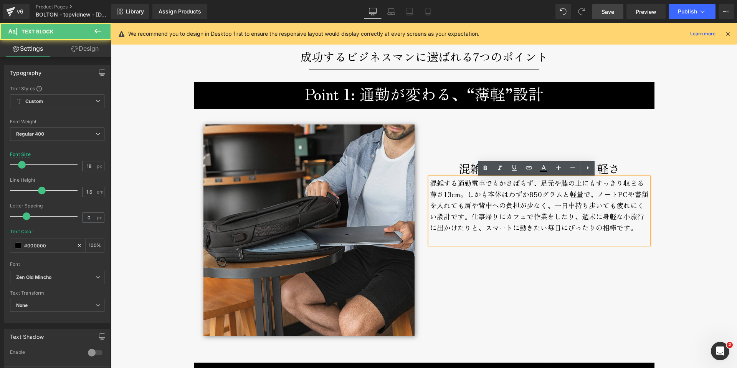
click at [448, 197] on div "混雑する通勤電車でもかさばらず、足元や膝の上にもすっきり収まる薄さ13cm。しかも本体はわずか850グラムと軽量で、ノートPCや書類を入れても肩や背中への負担…" at bounding box center [539, 210] width 219 height 67
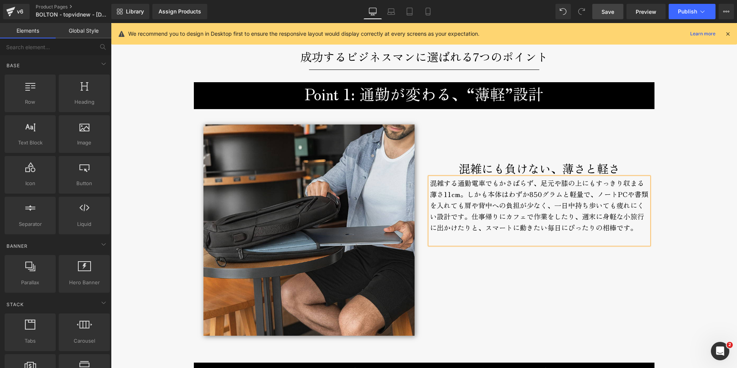
drag, startPoint x: 686, startPoint y: 130, endPoint x: 686, endPoint y: 138, distance: 7.7
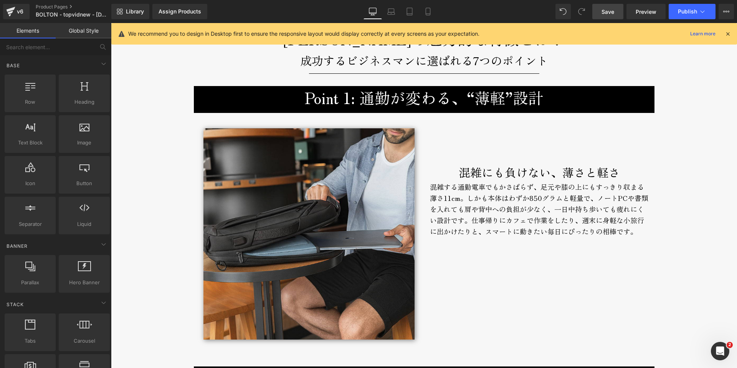
scroll to position [1263, 0]
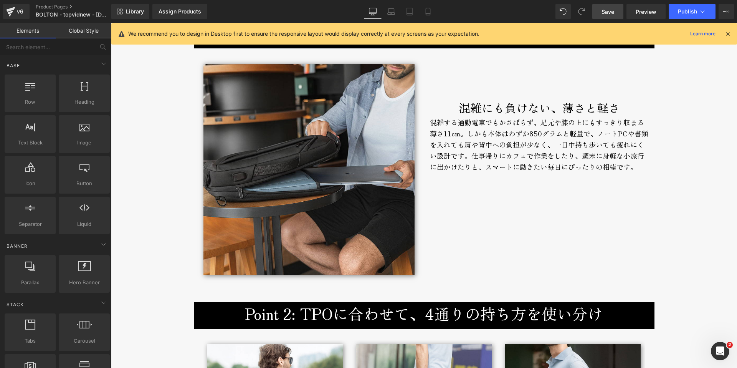
click at [445, 137] on div "混雑する通勤電車でもかさばらず、足元や膝の上にもすっきり収まる薄さ11cm。しかも本体はわずか850グラムと軽量で、ノートPCや書類を入れても肩や背中への負担…" at bounding box center [539, 150] width 219 height 67
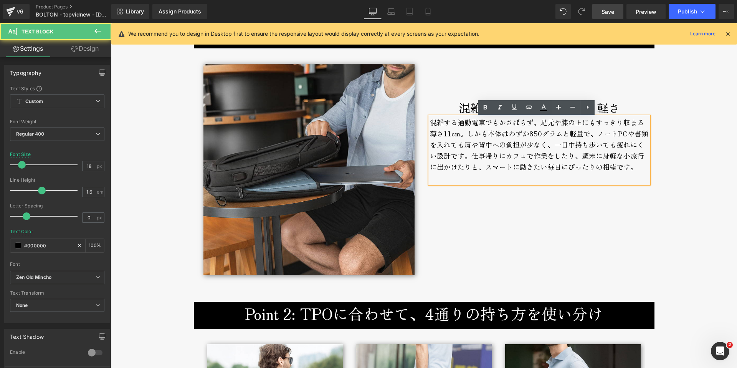
click at [447, 135] on div "混雑する通勤電車でもかさばらず、足元や膝の上にもすっきり収まる薄さ11cm。しかも本体はわずか850グラムと軽量で、ノートPCや書類を入れても肩や背中への負担…" at bounding box center [539, 150] width 219 height 67
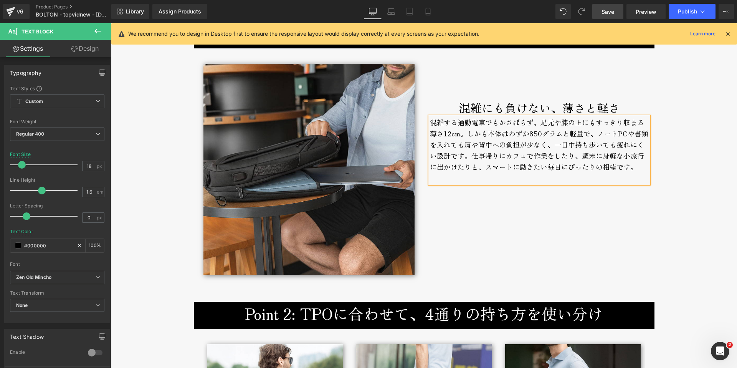
click at [533, 135] on div "混雑する通勤電車でもかさばらず、足元や膝の上にもすっきり収まる薄さ12cm。しかも本体はわずか850グラムと軽量で、ノートPCや書類を入れても肩や背中への負担…" at bounding box center [539, 150] width 219 height 67
click at [633, 135] on div "混雑する通勤電車でもかさばらず、足元や膝の上にもすっきり収まる薄さ12cm。しかも本体はわずか900グラムと軽量で、ノートPCや書類を入れても肩や背中への負担…" at bounding box center [539, 150] width 219 height 67
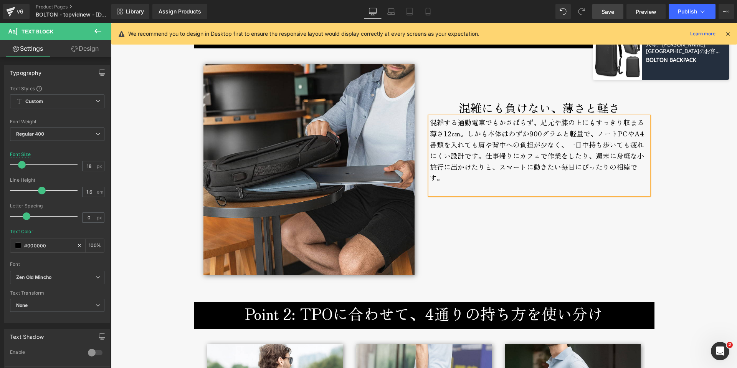
click at [610, 9] on span "Save" at bounding box center [607, 12] width 13 height 8
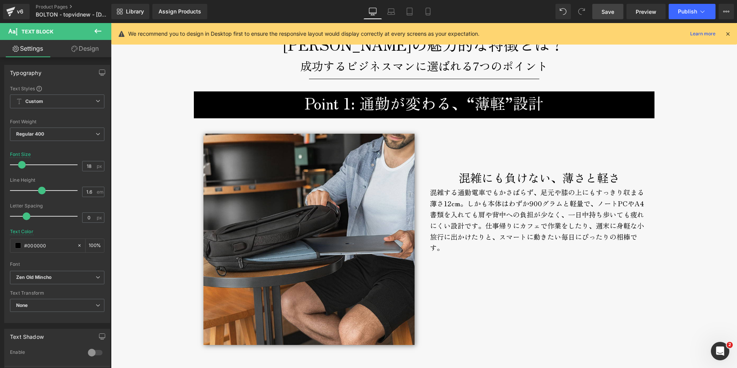
scroll to position [1192, 0]
